Goal: Task Accomplishment & Management: Manage account settings

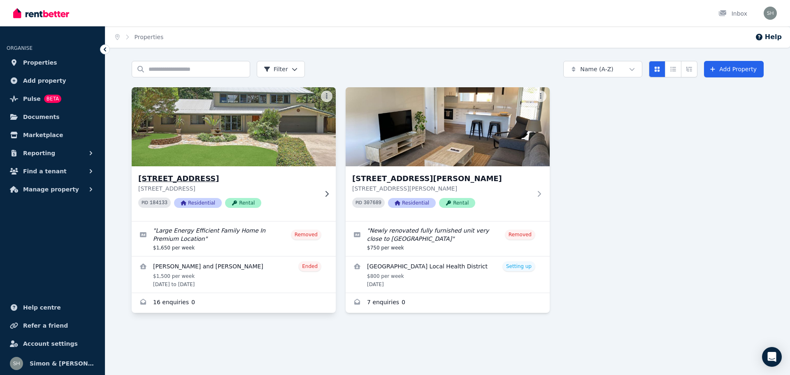
click at [190, 180] on h3 "[STREET_ADDRESS]" at bounding box center [227, 179] width 179 height 12
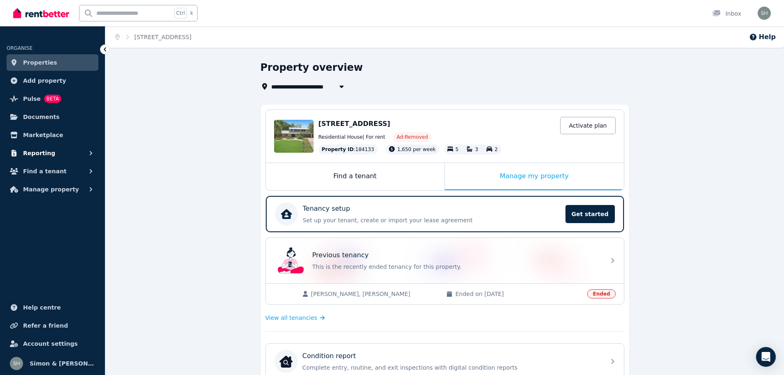
click at [89, 151] on icon "button" at bounding box center [91, 153] width 8 height 8
click at [537, 177] on div "Manage my property" at bounding box center [534, 176] width 179 height 27
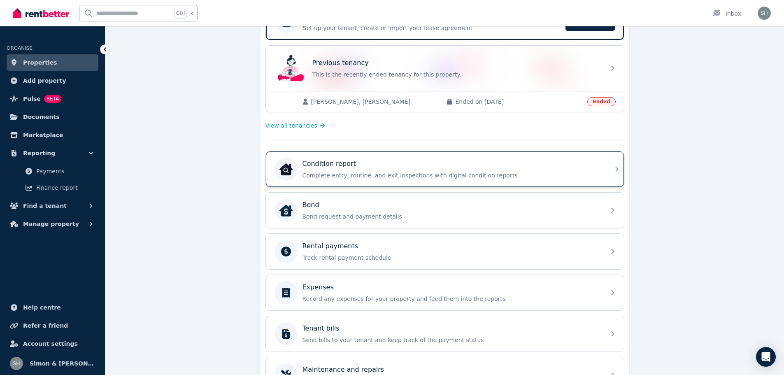
scroll to position [247, 0]
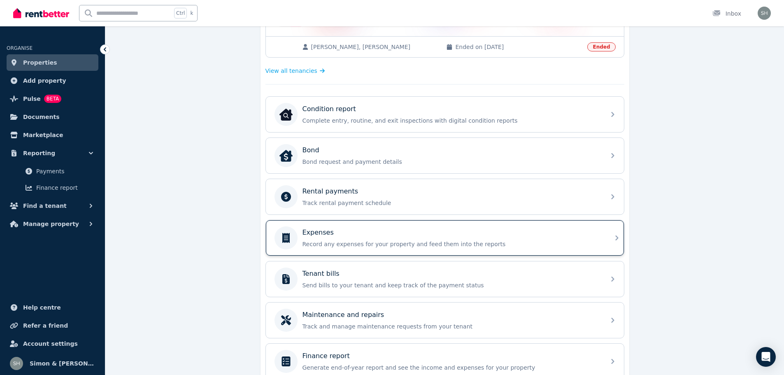
click at [435, 243] on p "Record any expenses for your property and feed them into the reports" at bounding box center [451, 244] width 298 height 8
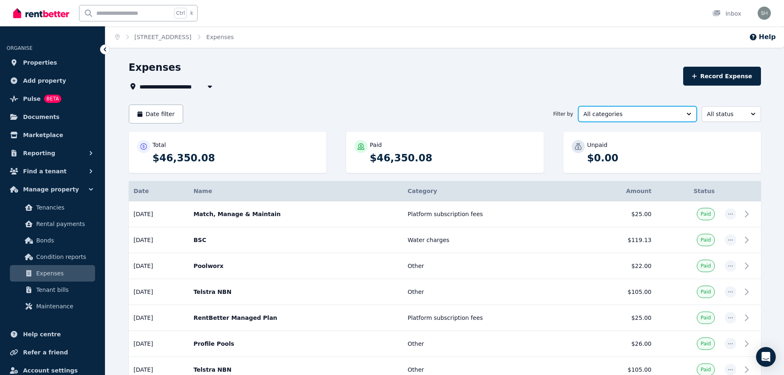
click at [688, 114] on button "All categories" at bounding box center [637, 114] width 118 height 16
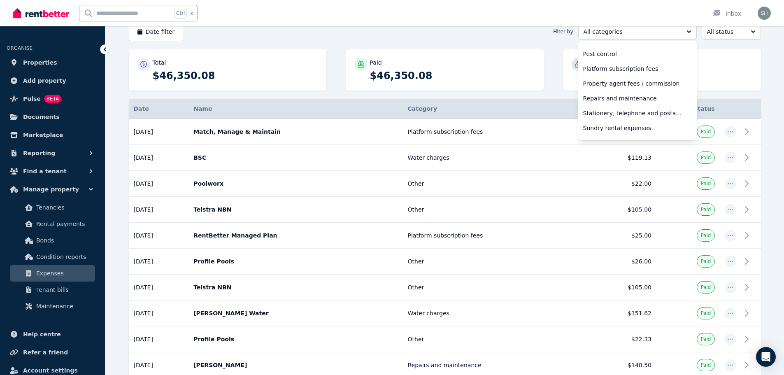
scroll to position [234, 0]
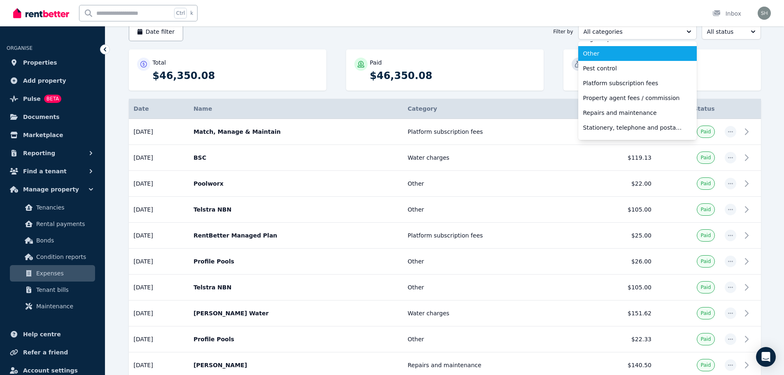
click at [603, 53] on span "Other" at bounding box center [632, 53] width 99 height 8
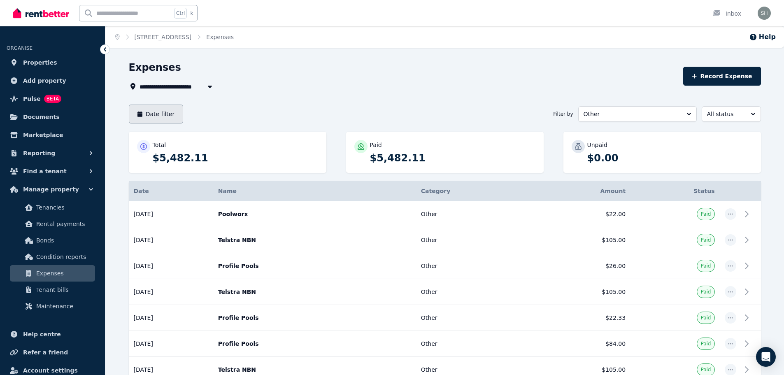
click at [165, 114] on button "Date filter" at bounding box center [156, 114] width 55 height 19
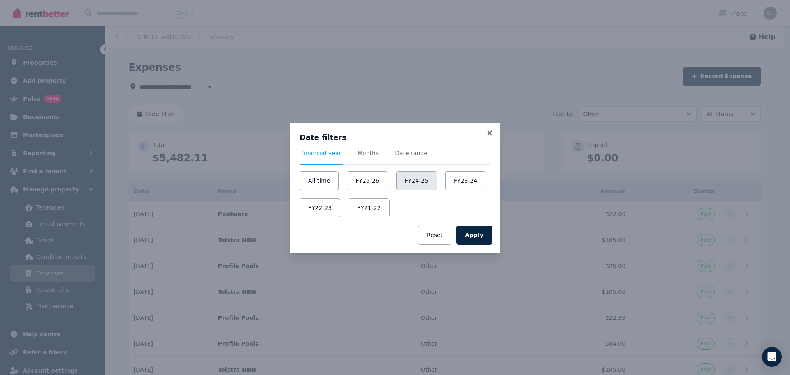
click at [406, 181] on button "FY24-25" at bounding box center [416, 180] width 41 height 19
click at [479, 237] on button "Apply" at bounding box center [474, 234] width 36 height 19
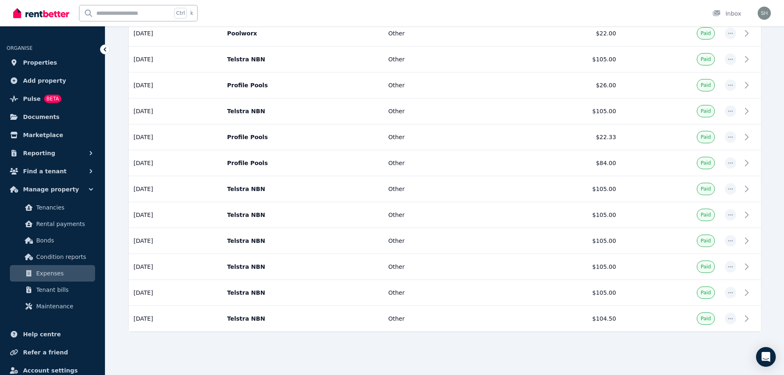
scroll to position [181, 0]
click at [91, 153] on icon "button" at bounding box center [91, 153] width 8 height 8
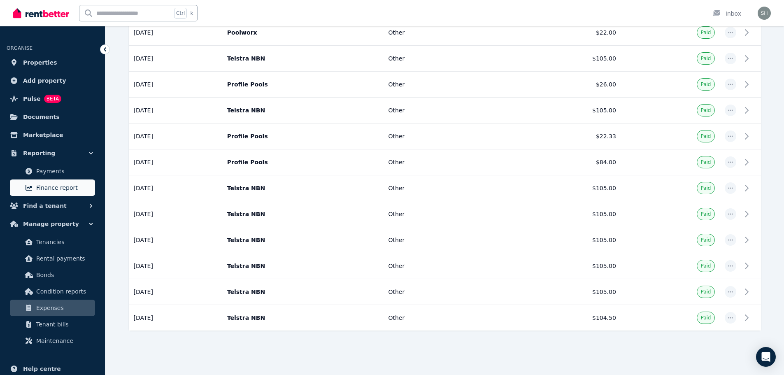
click at [60, 188] on span "Finance report" at bounding box center [64, 188] width 56 height 10
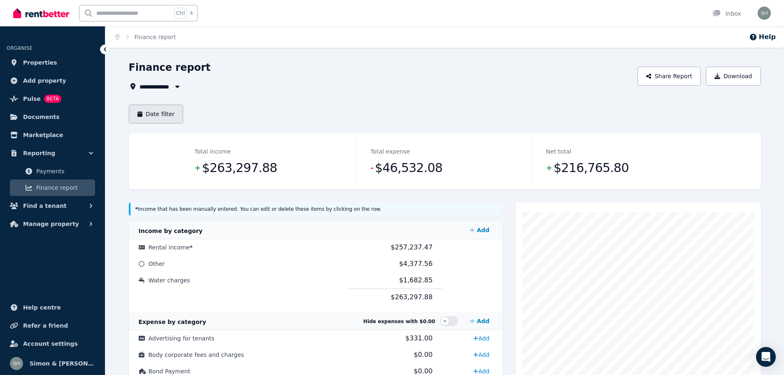
click at [161, 117] on button "Date filter" at bounding box center [156, 114] width 55 height 19
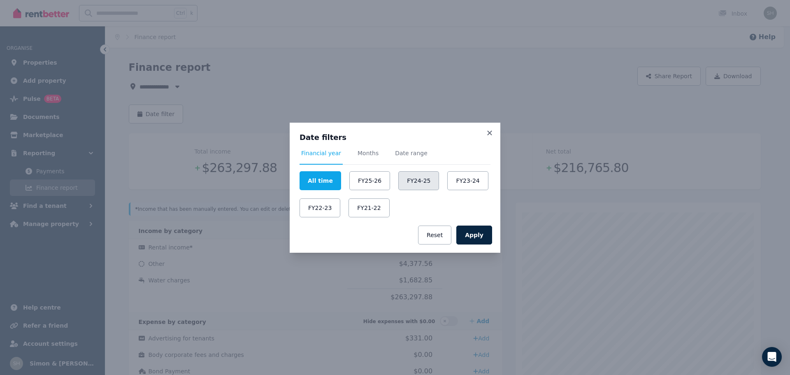
click at [403, 180] on button "FY24-25" at bounding box center [418, 180] width 41 height 19
click at [473, 235] on button "Apply" at bounding box center [474, 234] width 36 height 19
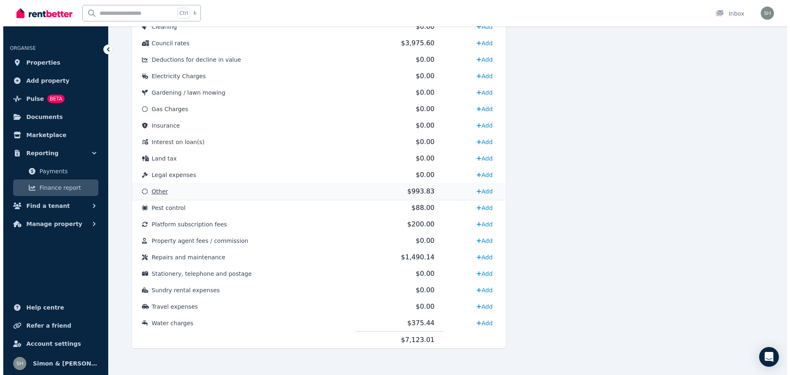
scroll to position [377, 0]
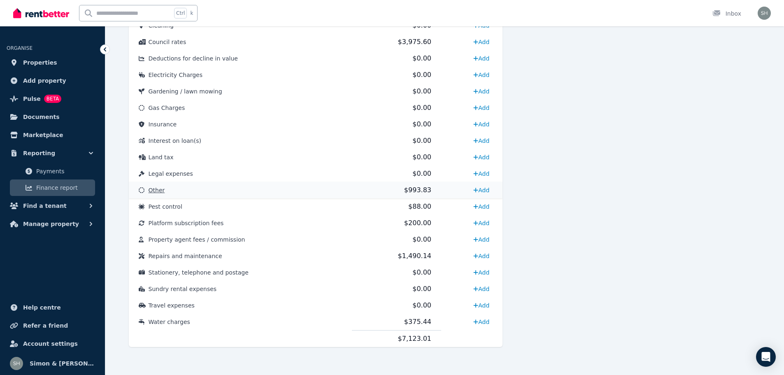
click at [157, 191] on span "Other" at bounding box center [157, 190] width 16 height 7
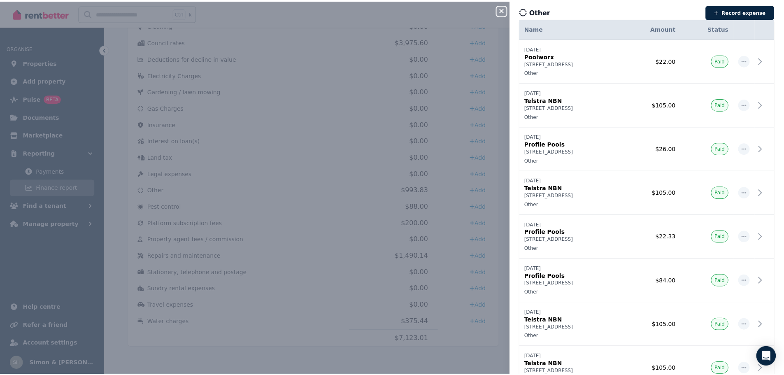
scroll to position [0, 0]
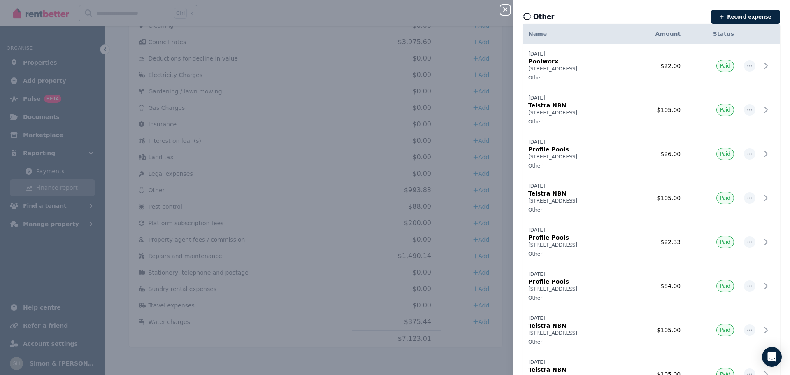
click at [351, 20] on div "Close panel Other Record expense Date Name Address Category Amount Status [DATE…" at bounding box center [395, 187] width 790 height 375
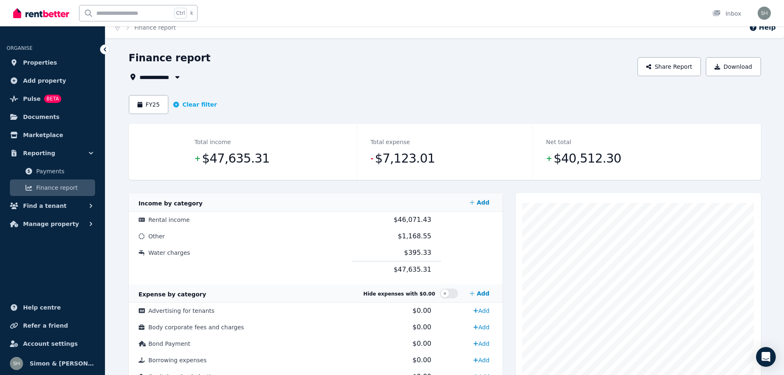
scroll to position [7, 0]
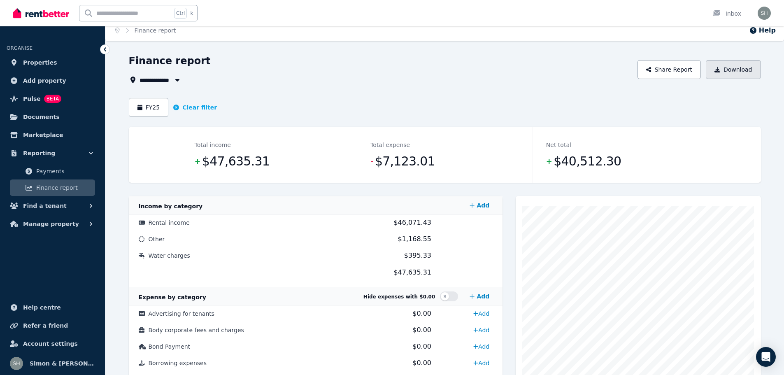
click at [732, 72] on button "Download" at bounding box center [733, 69] width 55 height 19
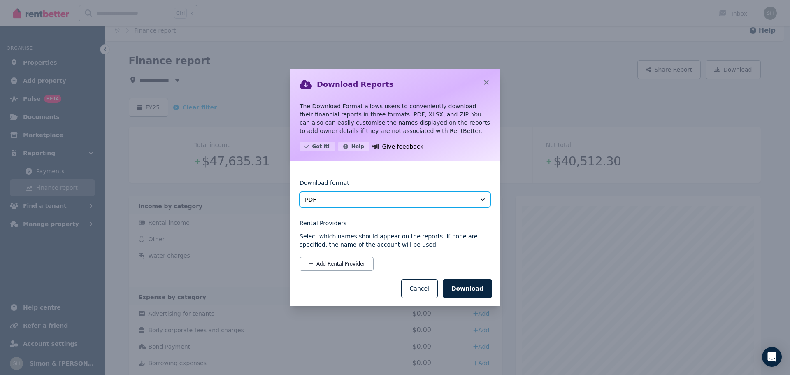
click at [481, 200] on button "PDF" at bounding box center [395, 200] width 191 height 16
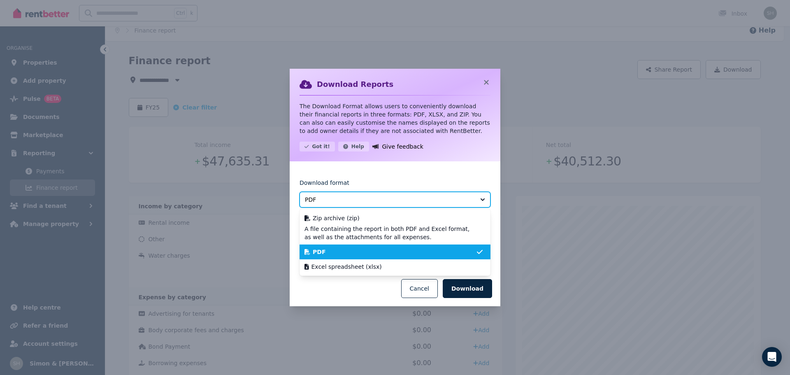
click at [481, 200] on button "PDF" at bounding box center [395, 200] width 191 height 16
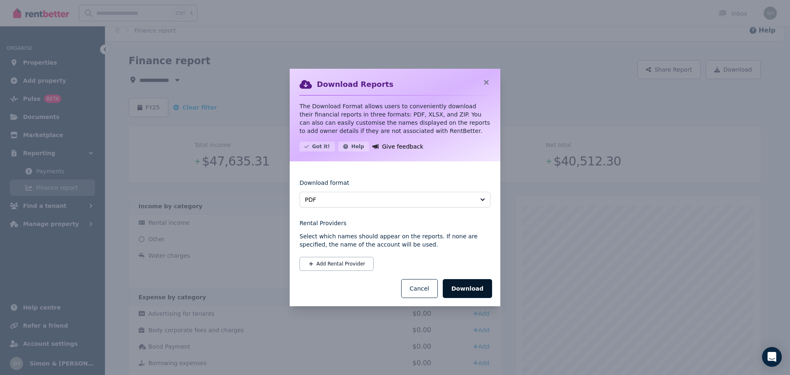
click at [475, 289] on button "Download" at bounding box center [467, 288] width 49 height 19
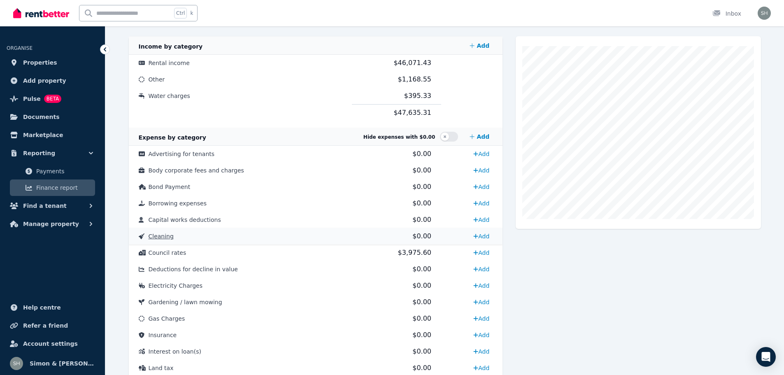
scroll to position [171, 0]
